Goal: Leave review/rating: Leave review/rating

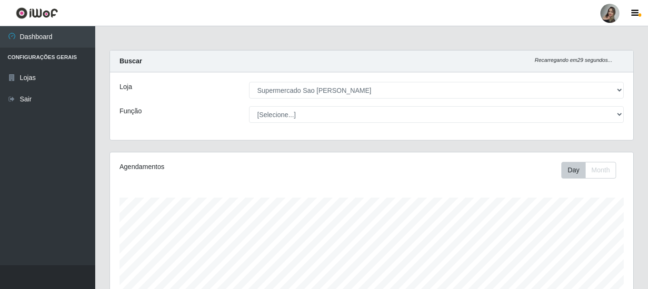
select select "383"
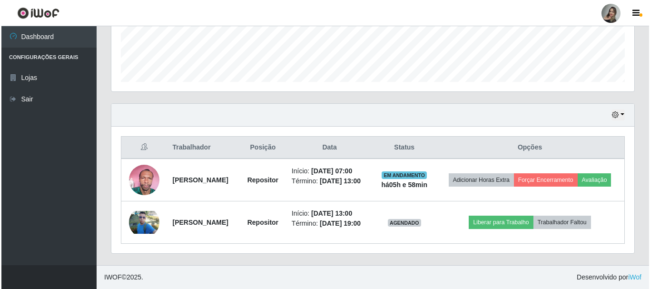
scroll to position [198, 523]
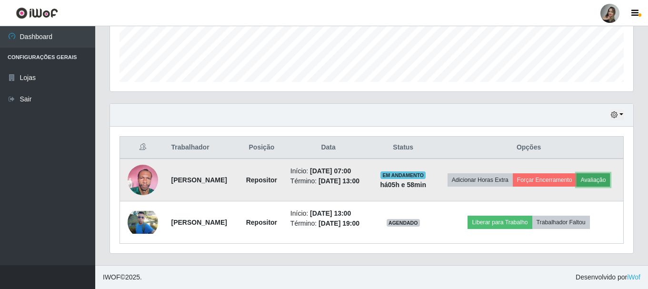
click at [576, 178] on button "Avaliação" at bounding box center [593, 179] width 34 height 13
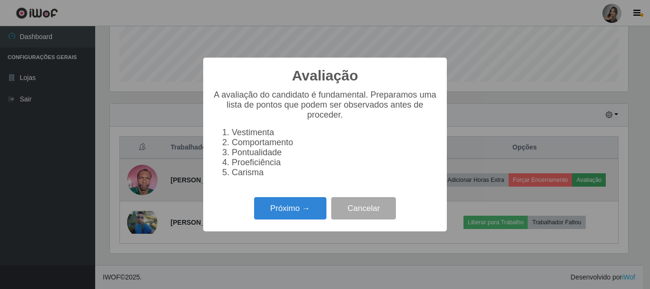
scroll to position [198, 518]
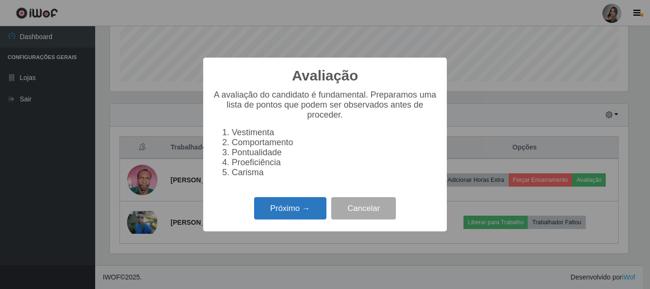
click at [316, 217] on button "Próximo →" at bounding box center [290, 208] width 72 height 22
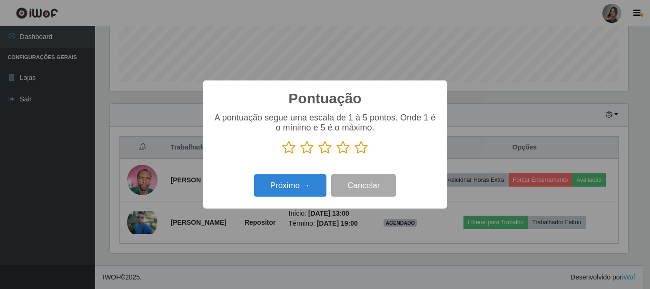
click at [293, 149] on icon at bounding box center [288, 147] width 13 height 14
click at [282, 155] on input "radio" at bounding box center [282, 155] width 0 height 0
click at [301, 178] on button "Próximo →" at bounding box center [290, 185] width 72 height 22
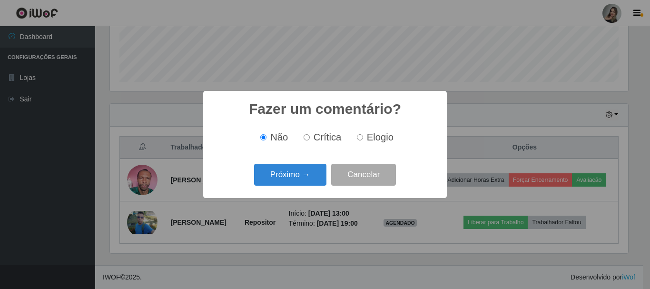
click at [301, 178] on button "Próximo →" at bounding box center [290, 175] width 72 height 22
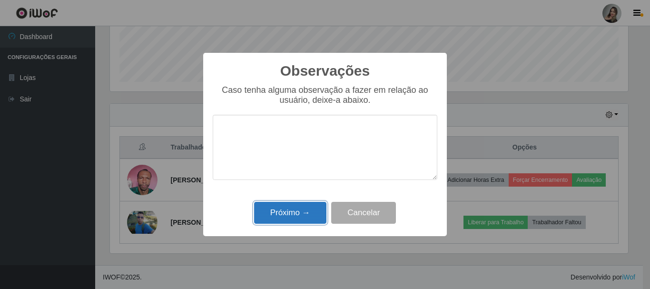
click at [317, 213] on button "Próximo →" at bounding box center [290, 213] width 72 height 22
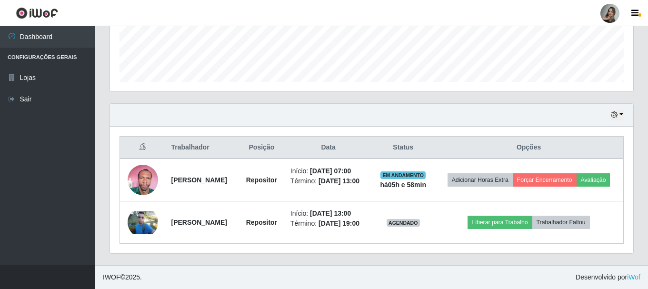
scroll to position [198, 523]
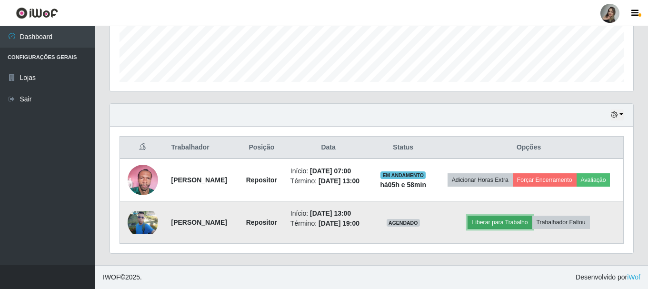
click at [531, 216] on button "Liberar para Trabalho" at bounding box center [499, 222] width 64 height 13
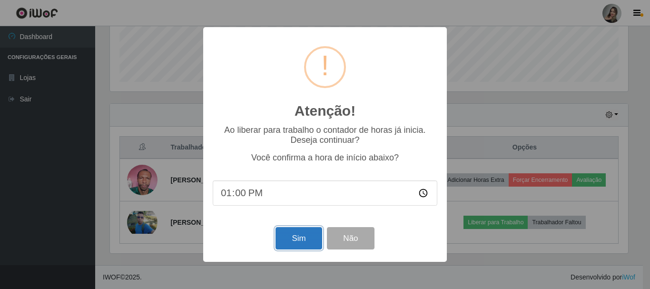
click at [310, 238] on button "Sim" at bounding box center [299, 238] width 46 height 22
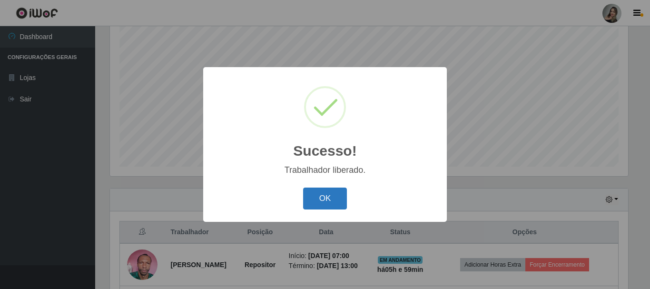
click at [328, 188] on button "OK" at bounding box center [325, 199] width 44 height 22
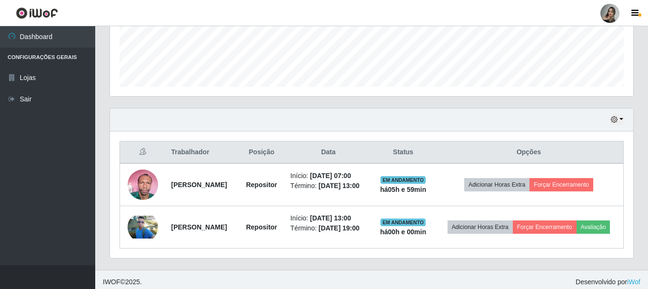
scroll to position [273, 0]
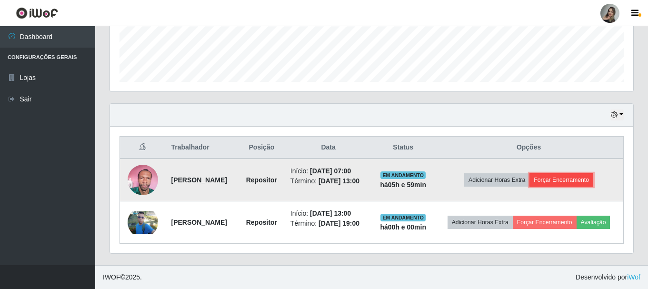
click at [578, 173] on button "Forçar Encerramento" at bounding box center [561, 179] width 64 height 13
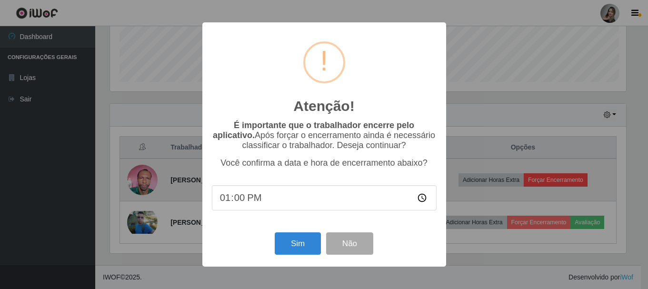
scroll to position [198, 518]
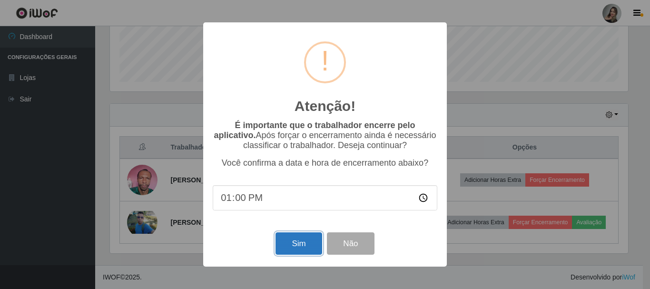
click at [304, 246] on button "Sim" at bounding box center [299, 243] width 46 height 22
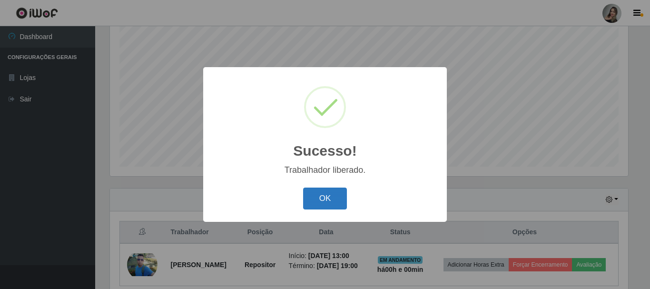
click at [335, 194] on button "OK" at bounding box center [325, 199] width 44 height 22
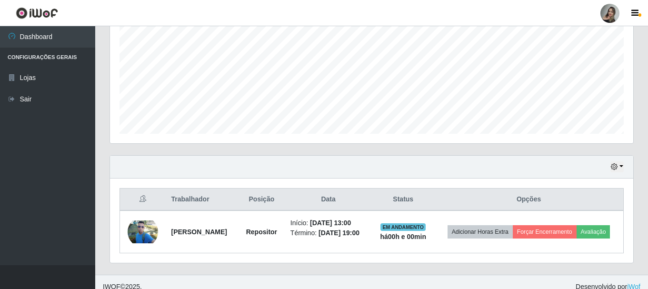
scroll to position [207, 0]
